Goal: Task Accomplishment & Management: Manage account settings

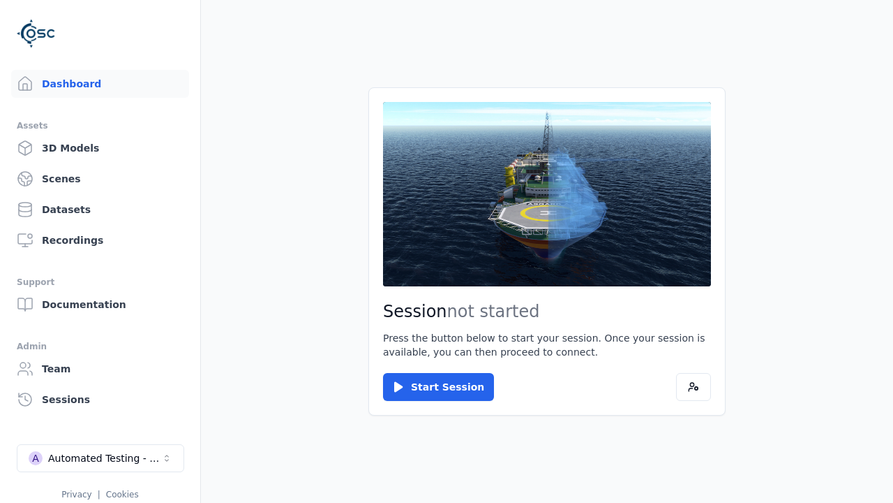
click at [100, 209] on link "Datasets" at bounding box center [100, 209] width 178 height 28
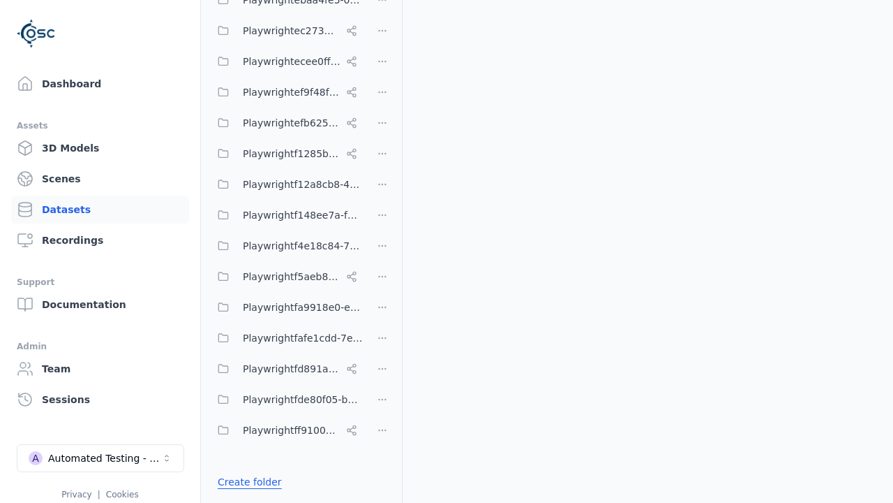
click at [245, 482] on link "Create folder" at bounding box center [250, 482] width 64 height 14
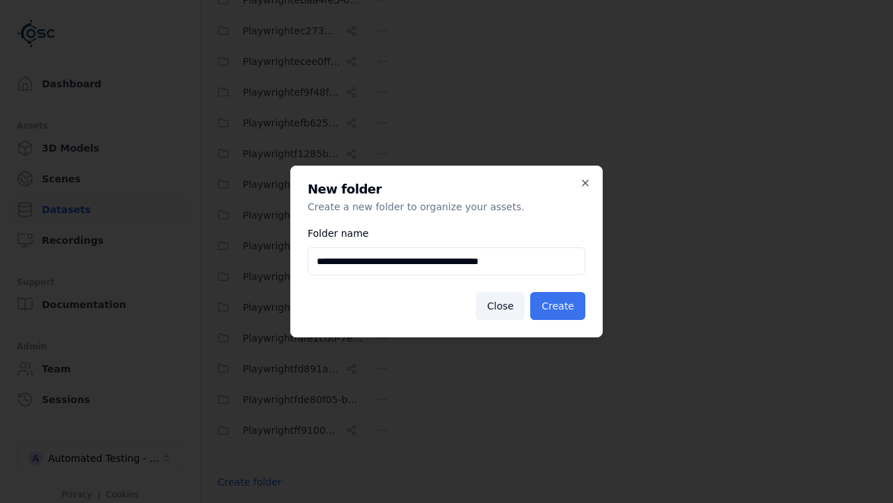
type input "**********"
click at [561, 306] on button "Create" at bounding box center [557, 306] width 55 height 28
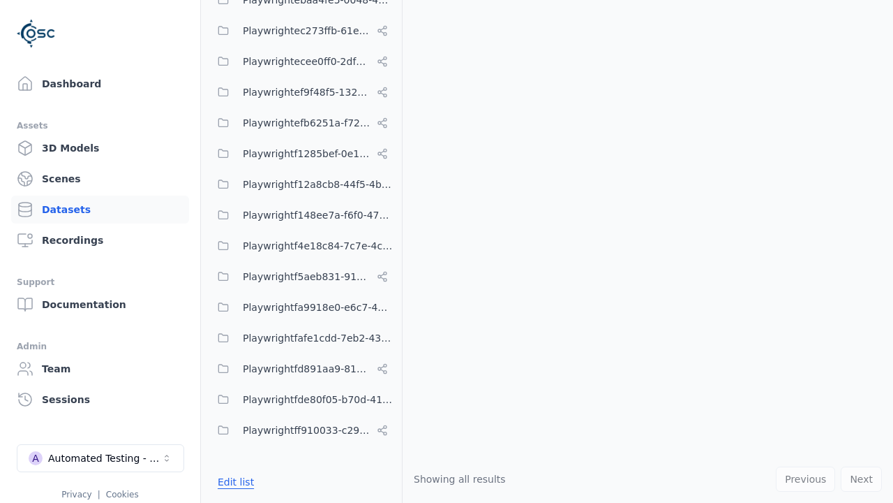
scroll to position [8232, 0]
click at [233, 482] on button "Edit list" at bounding box center [235, 481] width 53 height 25
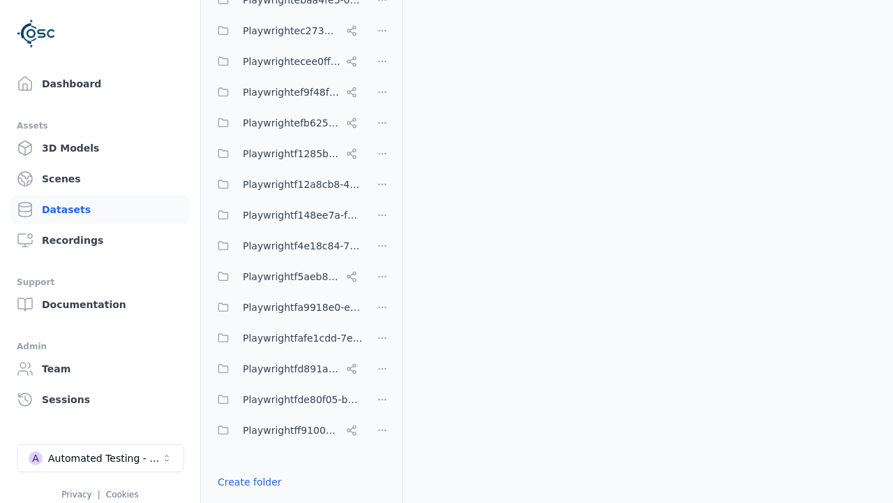
click at [383, 251] on html "Support Dashboard Assets 3D Models Scenes Datasets Recordings Support Documenta…" at bounding box center [446, 251] width 893 height 503
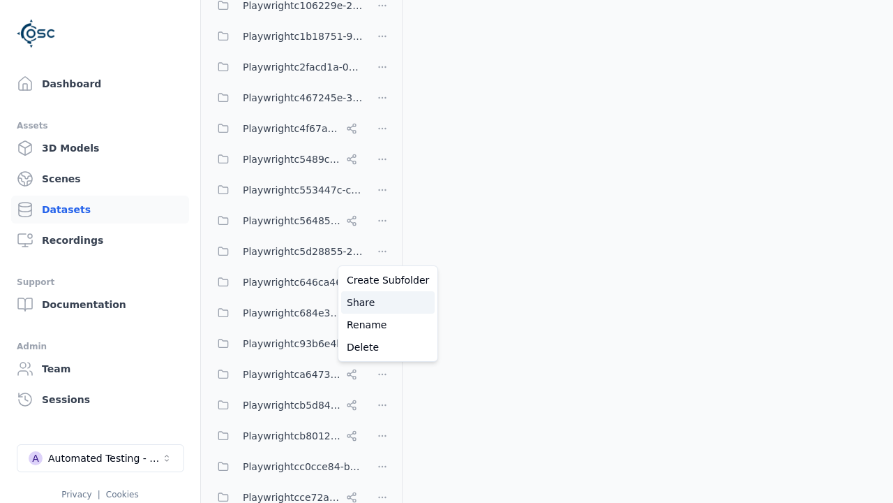
click at [383, 302] on div "Share" at bounding box center [388, 302] width 94 height 22
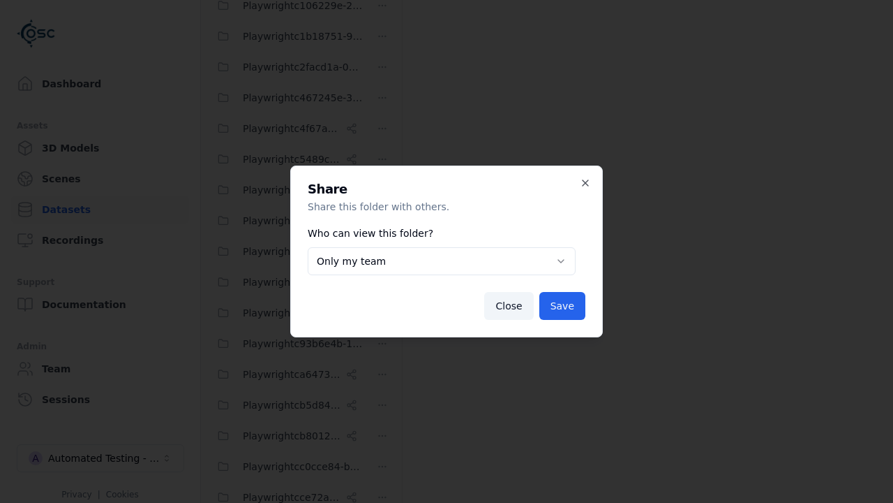
click at [442, 261] on body "Support Dashboard Assets 3D Models Scenes Datasets Recordings Support Documenta…" at bounding box center [446, 251] width 893 height 503
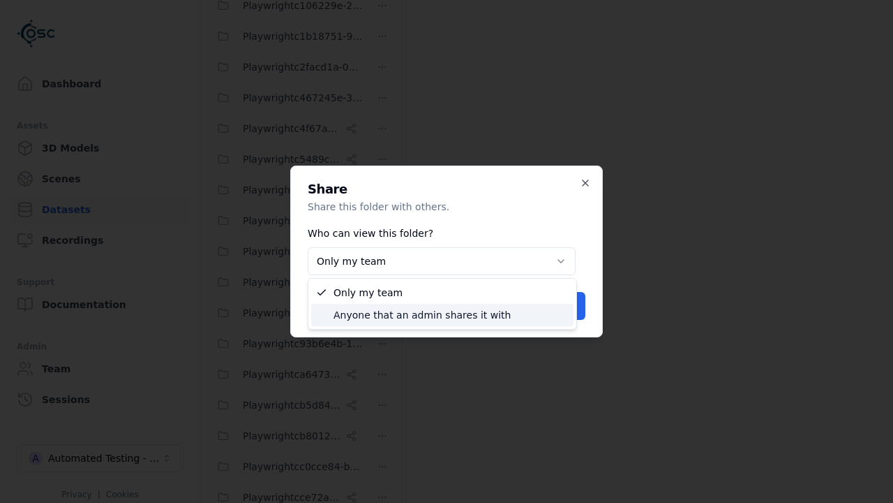
select select "****"
click at [565, 306] on button "Save" at bounding box center [563, 306] width 46 height 28
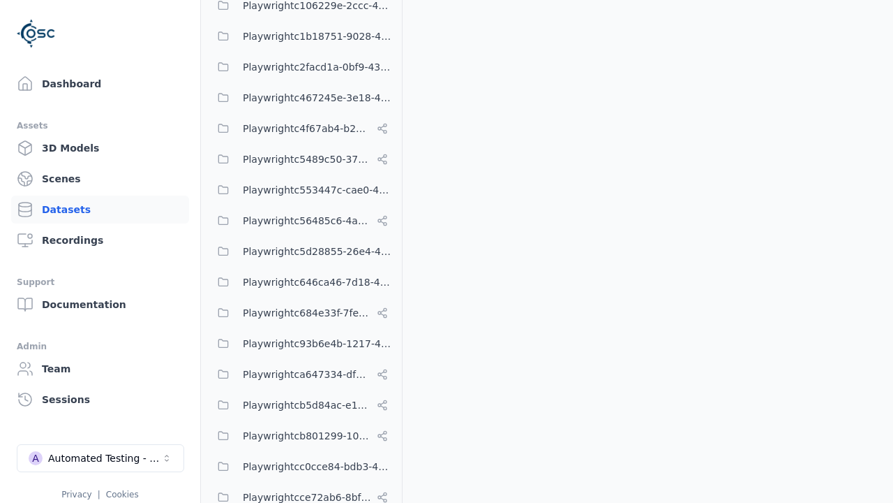
scroll to position [8232, 0]
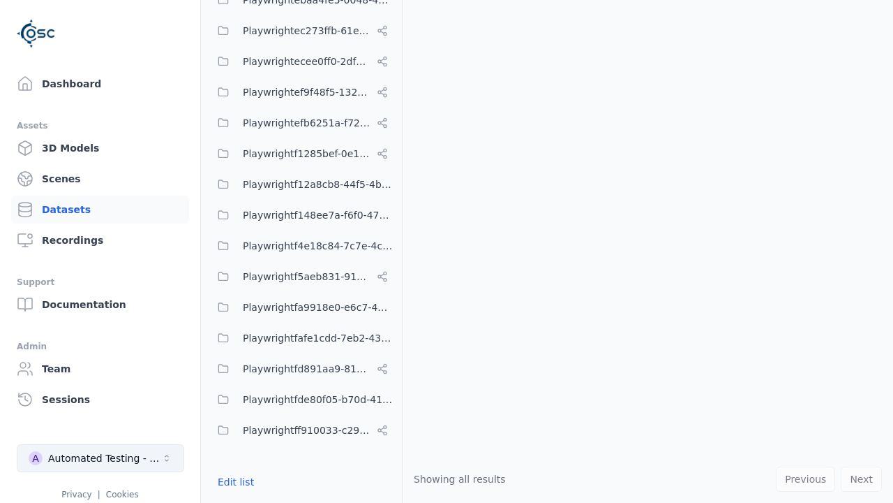
click at [101, 458] on div "Automated Testing - Playwright" at bounding box center [104, 458] width 113 height 14
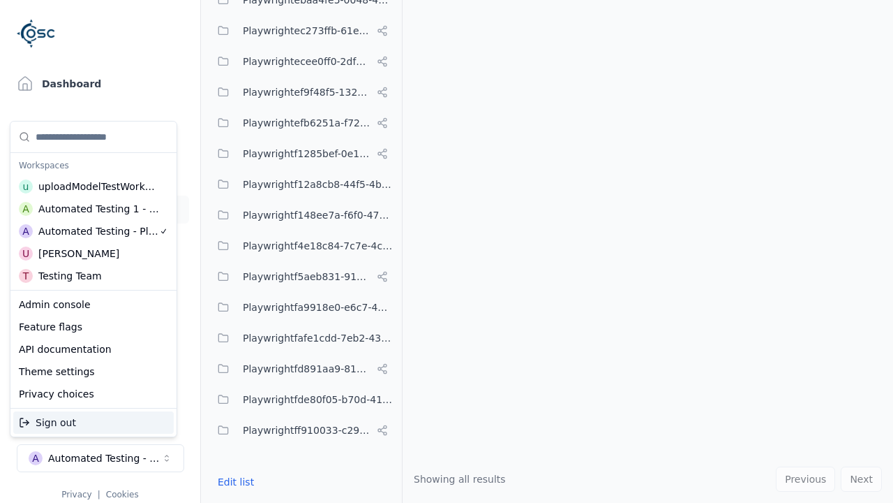
click at [94, 209] on div "Automated Testing 1 - Playwright" at bounding box center [98, 209] width 121 height 14
click at [447, 251] on html "Support Dashboard Assets 3D Models Scenes Datasets Recordings Support Documenta…" at bounding box center [446, 251] width 893 height 503
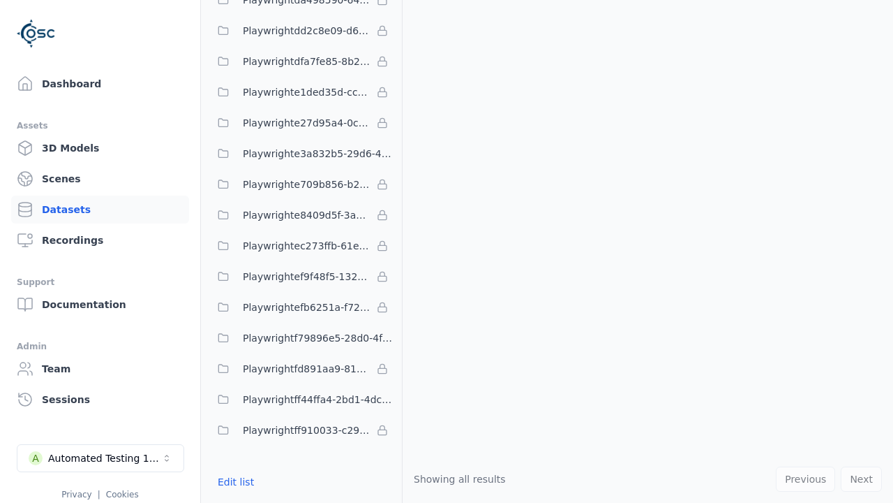
scroll to position [4085, 0]
click at [233, 482] on button "Edit list" at bounding box center [235, 481] width 53 height 25
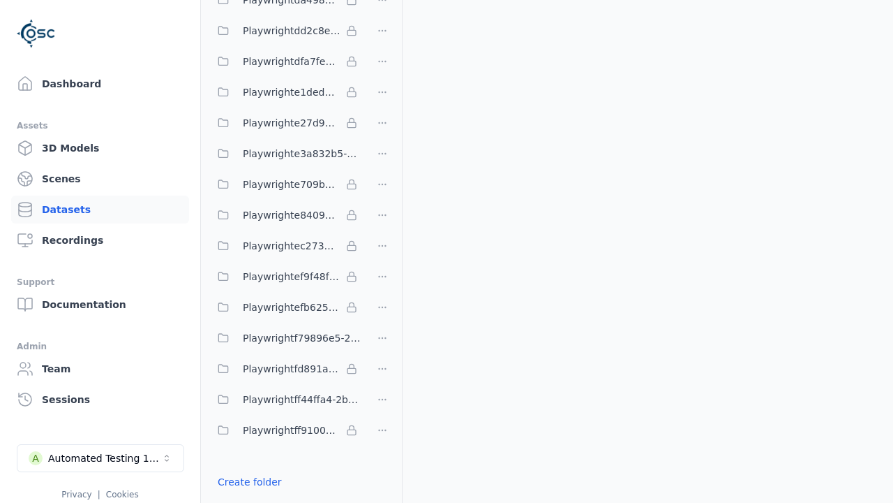
click at [279, 500] on link "Import shared folder (legacy)" at bounding box center [289, 507] width 143 height 14
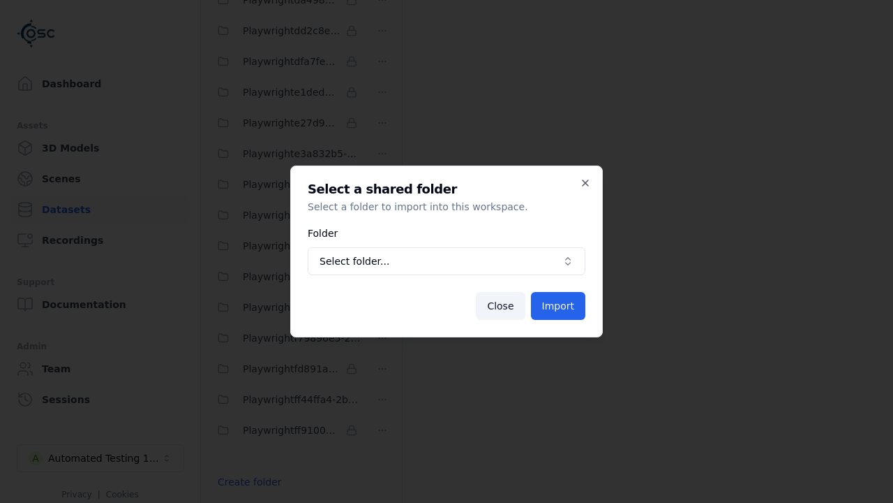
scroll to position [4136, 0]
click at [447, 261] on span "Select folder..." at bounding box center [438, 261] width 237 height 14
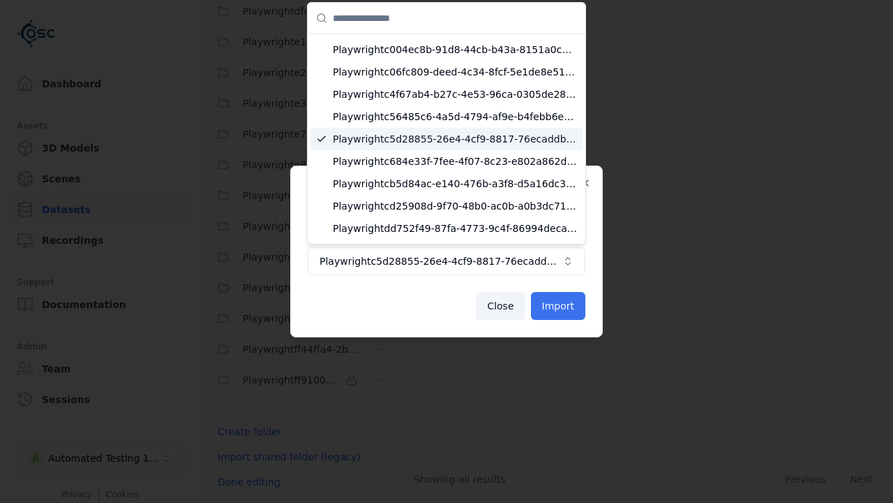
click at [560, 306] on button "Import" at bounding box center [558, 306] width 54 height 28
